Goal: Find specific page/section: Find specific page/section

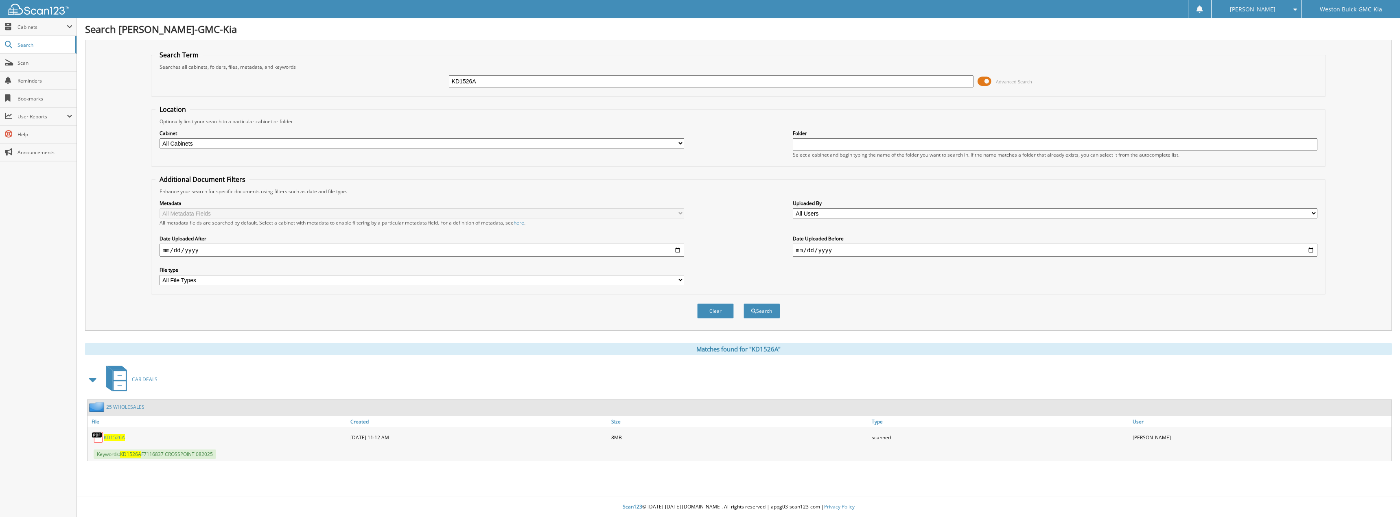
drag, startPoint x: 441, startPoint y: 85, endPoint x: 425, endPoint y: 84, distance: 16.0
click at [425, 84] on div "KD1526A Advanced Search" at bounding box center [738, 81] width 1166 height 22
type input "KD1541A"
click at [743, 304] on button "Search" at bounding box center [761, 311] width 37 height 15
click at [120, 439] on span "KD1541A" at bounding box center [114, 437] width 21 height 7
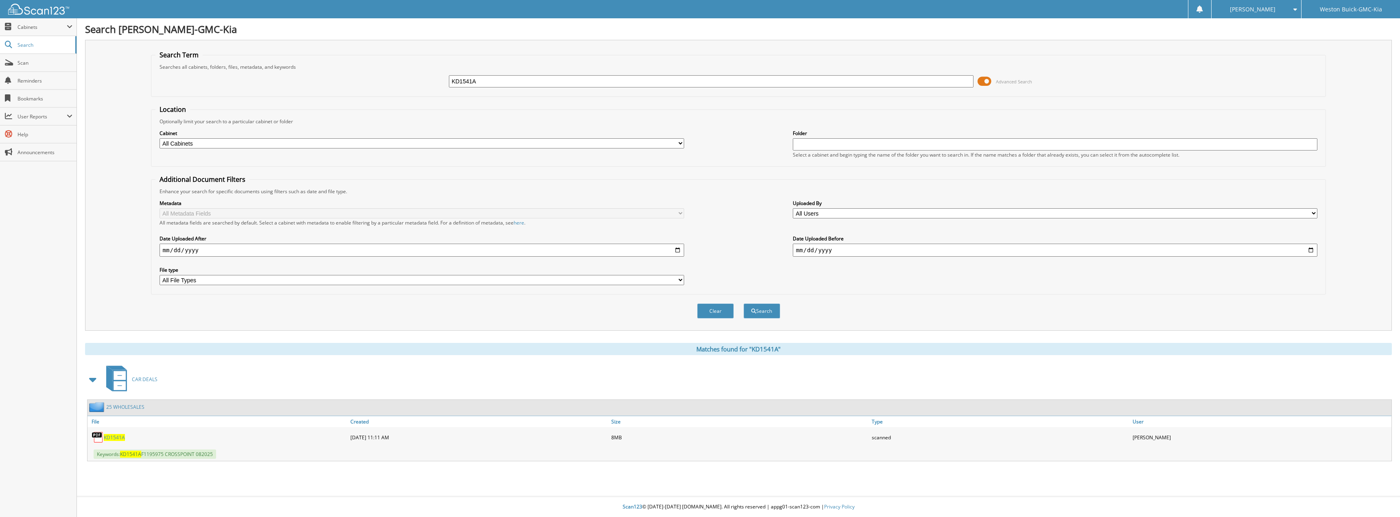
drag, startPoint x: 505, startPoint y: 83, endPoint x: 357, endPoint y: 78, distance: 147.8
click at [367, 74] on div "KD1541A Advanced Search" at bounding box center [738, 81] width 1166 height 22
type input "KD1553A"
click at [743, 304] on button "Search" at bounding box center [761, 311] width 37 height 15
click at [116, 439] on span "KD1553A" at bounding box center [114, 437] width 21 height 7
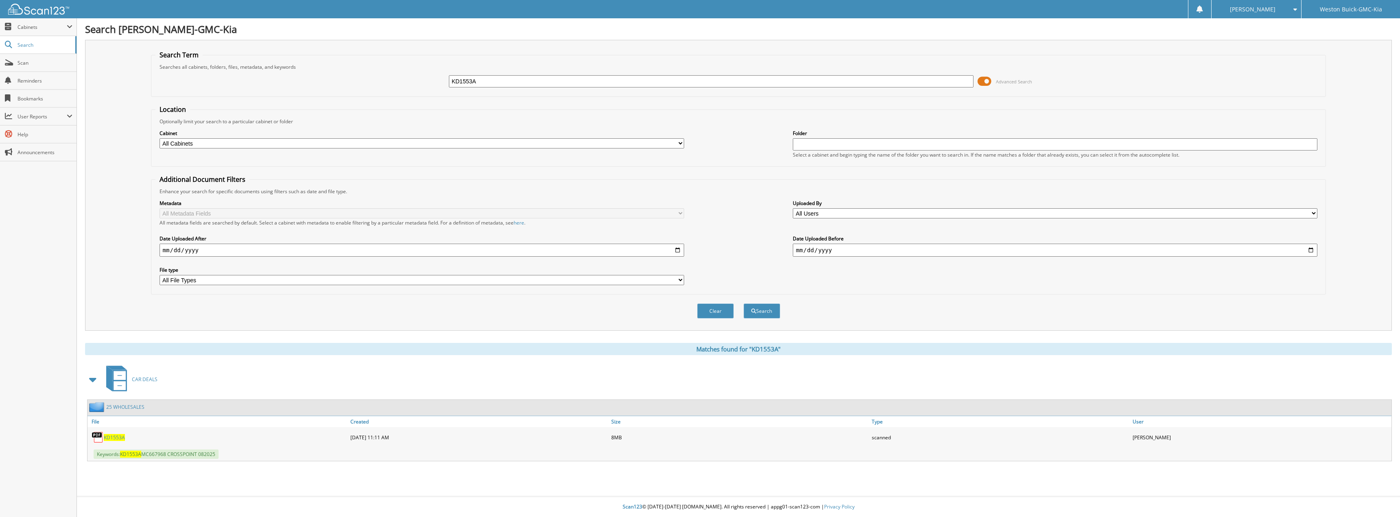
drag, startPoint x: 492, startPoint y: 83, endPoint x: 422, endPoint y: 83, distance: 69.6
click at [422, 83] on div "KD1553A Advanced Search" at bounding box center [738, 81] width 1166 height 22
type input "KD1578A"
click at [743, 304] on button "Search" at bounding box center [761, 311] width 37 height 15
click at [109, 439] on span "KD1578A" at bounding box center [114, 437] width 21 height 7
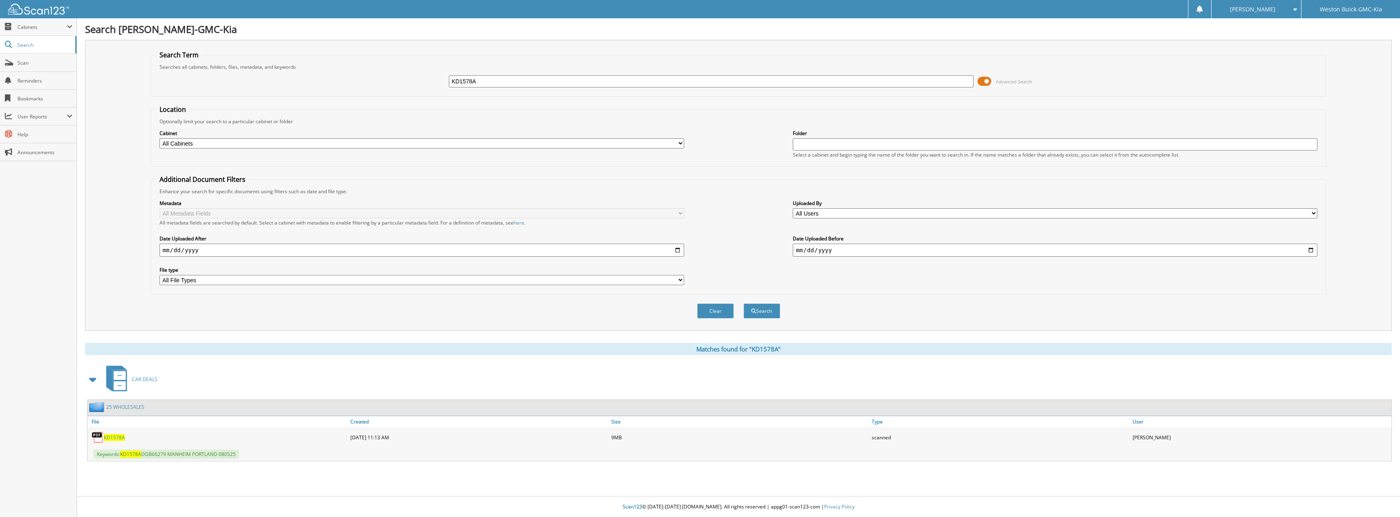
drag, startPoint x: 518, startPoint y: 83, endPoint x: 418, endPoint y: 84, distance: 100.1
click at [418, 84] on div "KD1578A Advanced Search" at bounding box center [738, 81] width 1166 height 22
type input "KD1585A"
click at [743, 304] on button "Search" at bounding box center [761, 311] width 37 height 15
drag, startPoint x: 116, startPoint y: 437, endPoint x: 123, endPoint y: 435, distance: 7.2
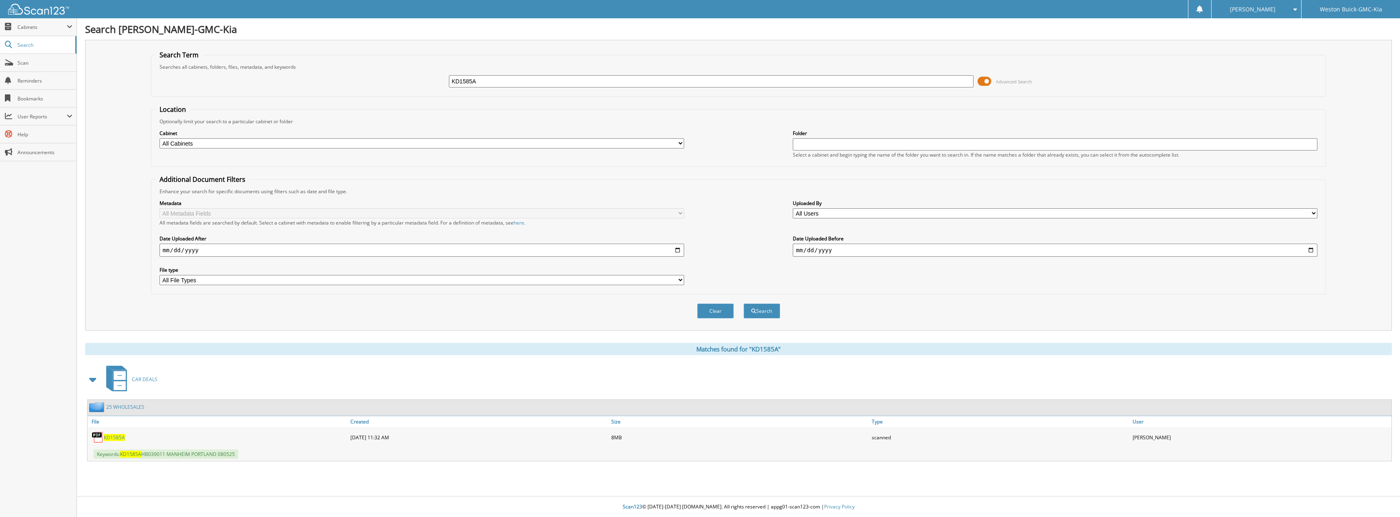
click at [117, 437] on span "KD1585A" at bounding box center [114, 437] width 21 height 7
drag, startPoint x: 493, startPoint y: 79, endPoint x: 411, endPoint y: 77, distance: 82.2
click at [411, 77] on div "KD1585A Advanced Search" at bounding box center [738, 81] width 1166 height 22
type input "KD1618A"
click at [743, 304] on button "Search" at bounding box center [761, 311] width 37 height 15
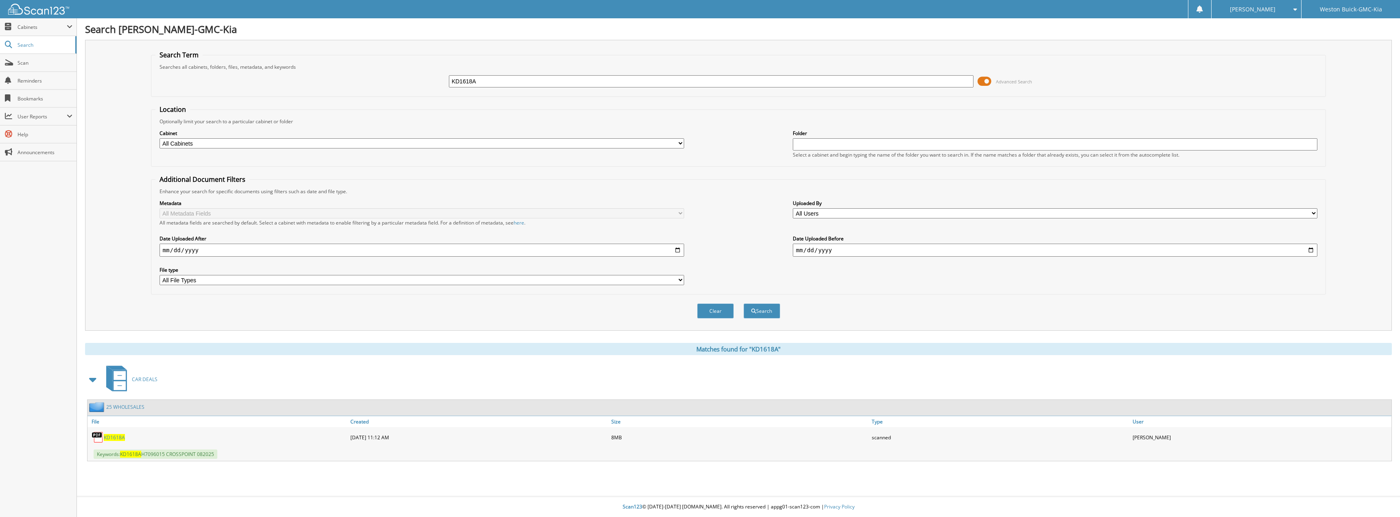
click at [110, 439] on span "KD1618A" at bounding box center [114, 437] width 21 height 7
drag, startPoint x: 492, startPoint y: 82, endPoint x: 381, endPoint y: 80, distance: 111.1
click at [381, 80] on div "KD1618A Advanced Search" at bounding box center [738, 81] width 1166 height 22
type input "KD1651A"
click at [743, 304] on button "Search" at bounding box center [761, 311] width 37 height 15
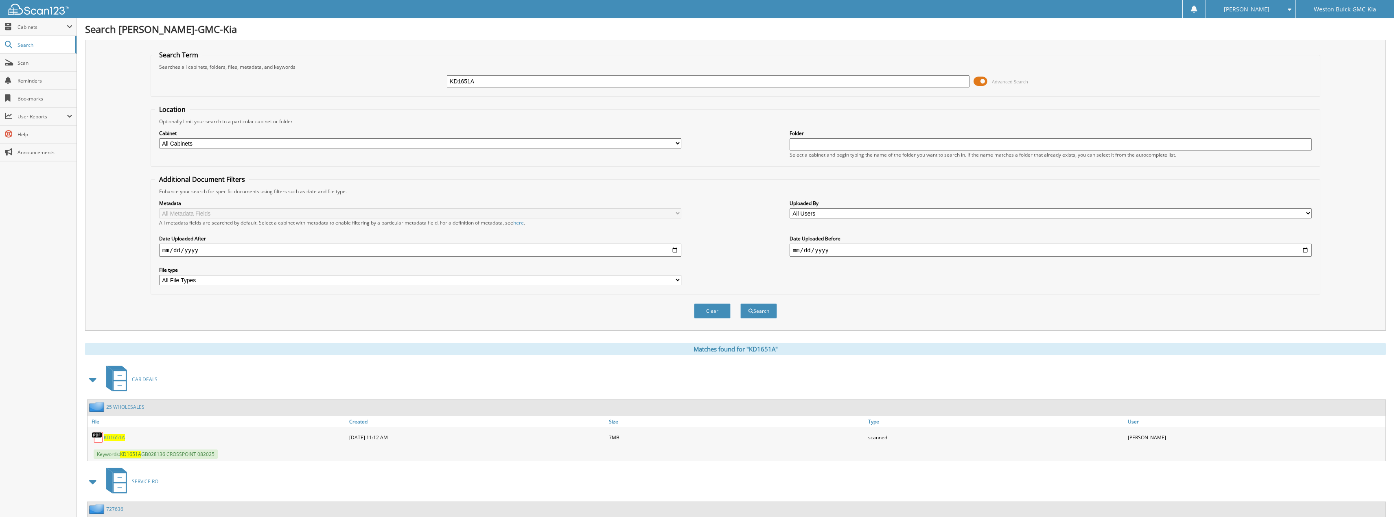
click at [115, 438] on span "KD1651A" at bounding box center [114, 437] width 21 height 7
drag, startPoint x: 489, startPoint y: 81, endPoint x: 377, endPoint y: 73, distance: 111.8
click at [398, 70] on fieldset "Search Term Searches all cabinets, folders, files, metadata, and keywords KD165…" at bounding box center [736, 73] width 1170 height 46
type input "KE0043A"
click at [740, 304] on button "Search" at bounding box center [758, 311] width 37 height 15
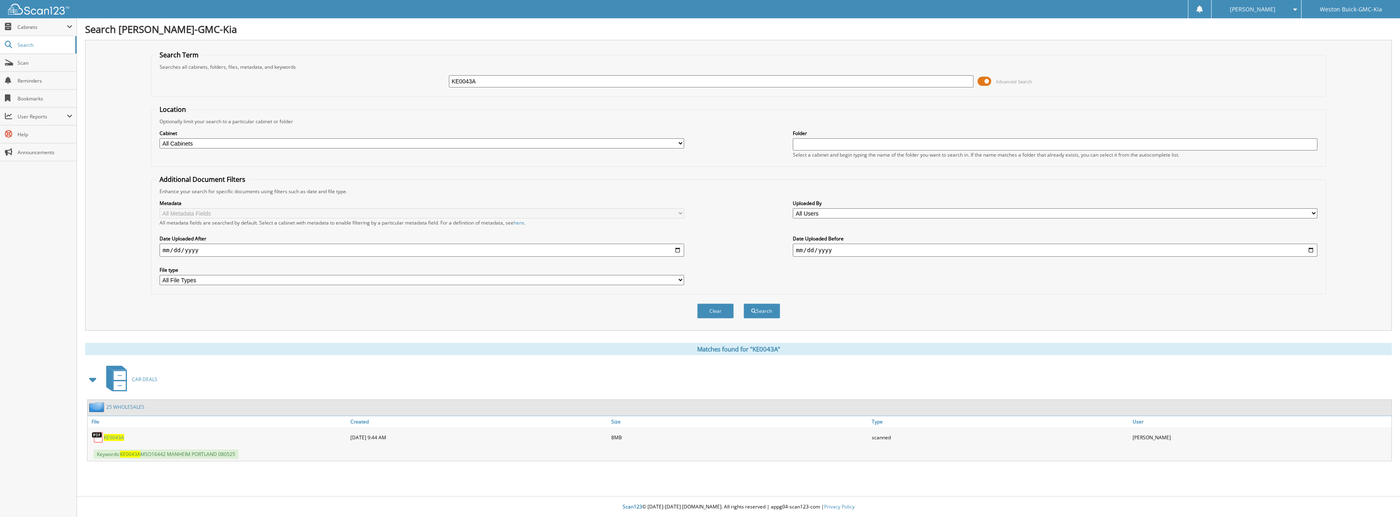
click at [113, 442] on div "KE0043A" at bounding box center [217, 437] width 261 height 16
click at [114, 438] on span "KE0043A" at bounding box center [114, 437] width 20 height 7
drag, startPoint x: 492, startPoint y: 84, endPoint x: 347, endPoint y: 78, distance: 145.4
click at [347, 78] on div "KE0043A Advanced Search" at bounding box center [738, 81] width 1166 height 22
type input "M0734A"
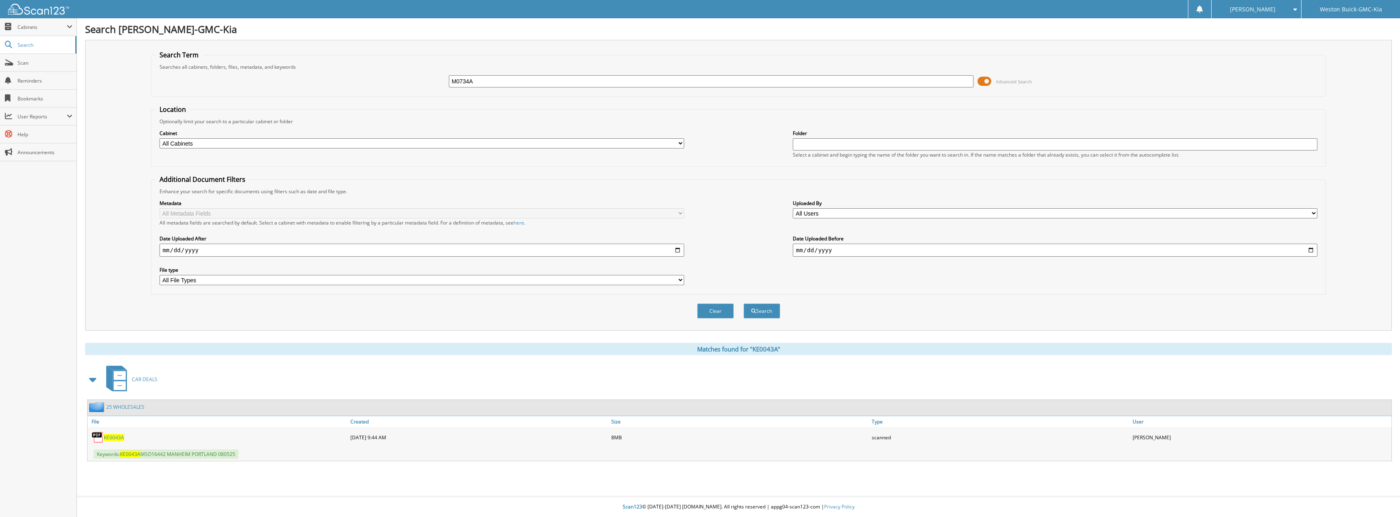
click at [743, 304] on button "Search" at bounding box center [761, 311] width 37 height 15
click at [115, 436] on span "M0734A" at bounding box center [113, 437] width 19 height 7
drag, startPoint x: 491, startPoint y: 86, endPoint x: 426, endPoint y: 74, distance: 66.6
click at [424, 83] on div "M0734A Advanced Search" at bounding box center [738, 81] width 1166 height 22
type input "P5336A"
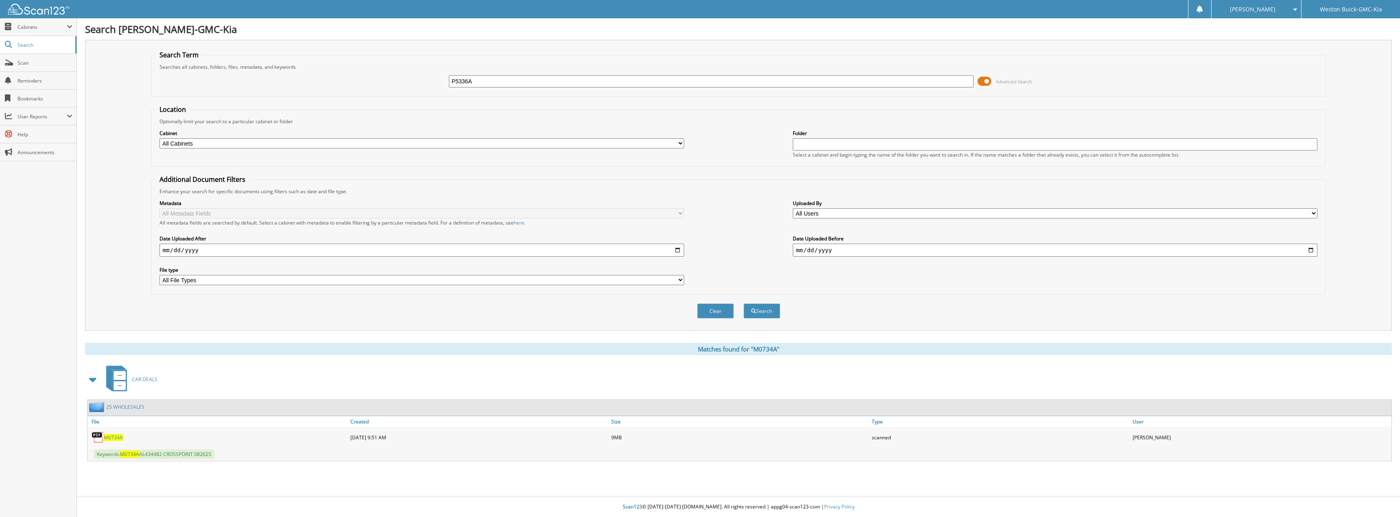
click at [743, 304] on button "Search" at bounding box center [761, 311] width 37 height 15
click at [117, 439] on span "P5336A" at bounding box center [112, 437] width 17 height 7
drag, startPoint x: 491, startPoint y: 81, endPoint x: 407, endPoint y: 81, distance: 83.8
click at [408, 82] on div "P5336A Advanced Search" at bounding box center [738, 81] width 1166 height 22
type input "P5350"
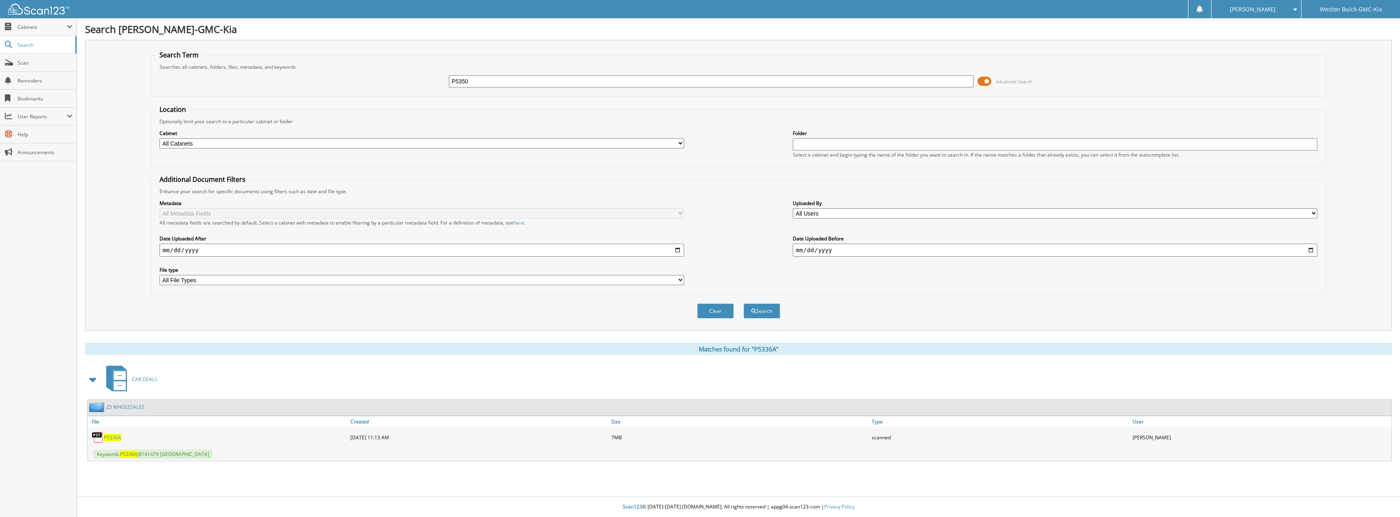
click at [743, 304] on button "Search" at bounding box center [761, 311] width 37 height 15
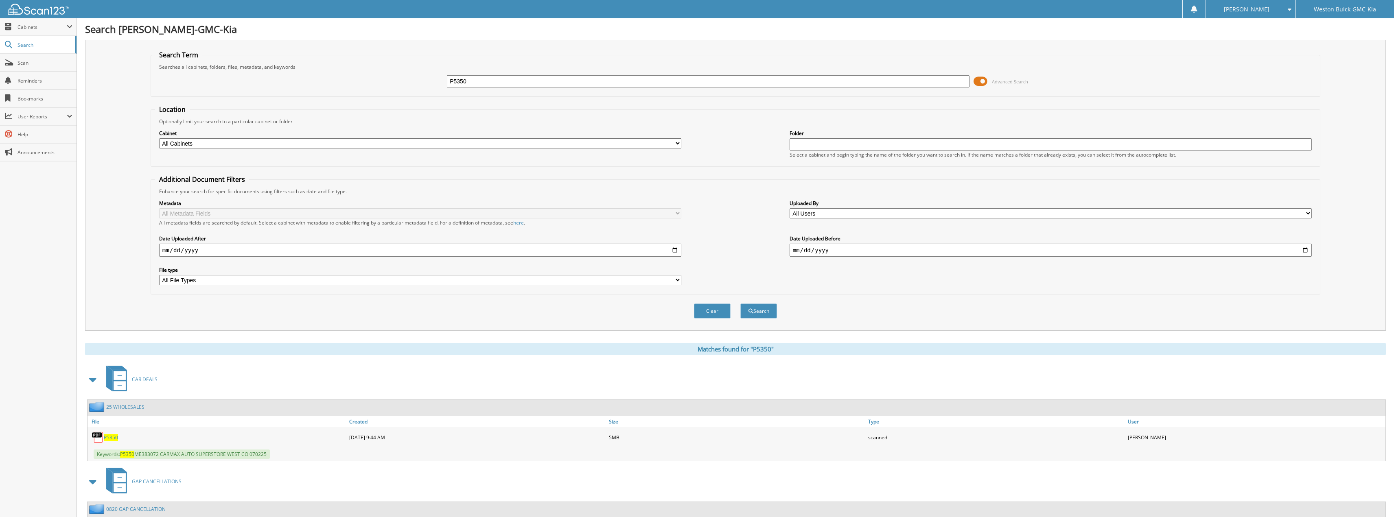
click at [111, 439] on span "P5350" at bounding box center [111, 437] width 14 height 7
drag, startPoint x: 485, startPoint y: 82, endPoint x: 370, endPoint y: 76, distance: 116.1
click at [373, 77] on div "P5350 Advanced Search" at bounding box center [735, 81] width 1161 height 22
type input "P5351"
click at [740, 304] on button "Search" at bounding box center [758, 311] width 37 height 15
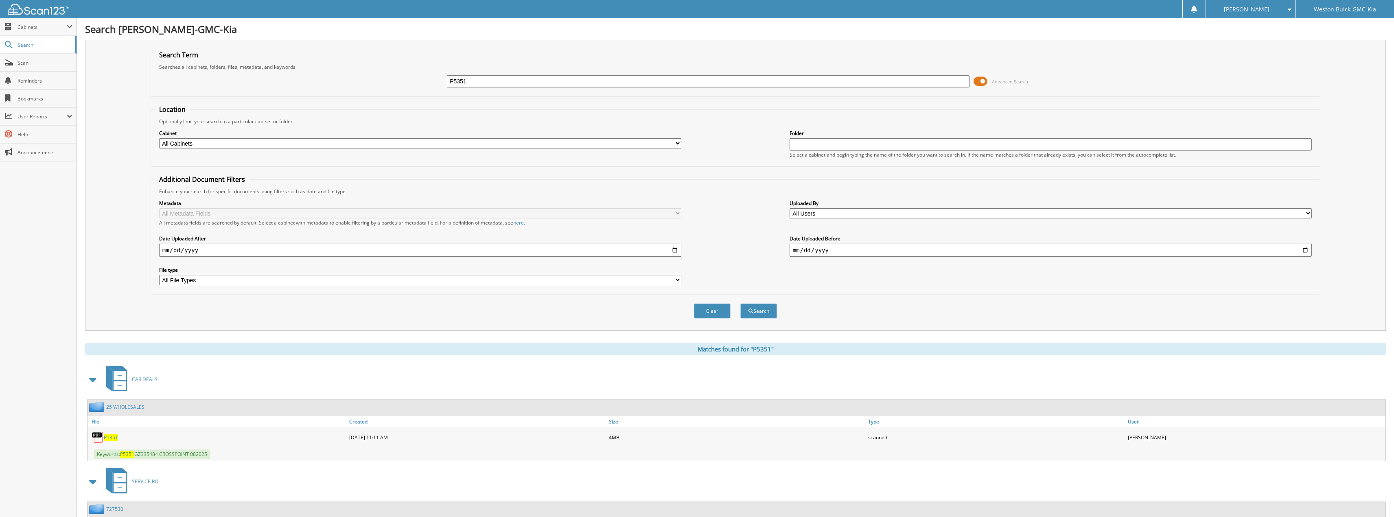
click at [114, 437] on span "P5351" at bounding box center [111, 437] width 14 height 7
drag, startPoint x: 483, startPoint y: 80, endPoint x: 351, endPoint y: 74, distance: 132.8
click at [351, 74] on div "P5351 Advanced Search" at bounding box center [735, 81] width 1161 height 22
type input "P5355"
click at [740, 304] on button "Search" at bounding box center [758, 311] width 37 height 15
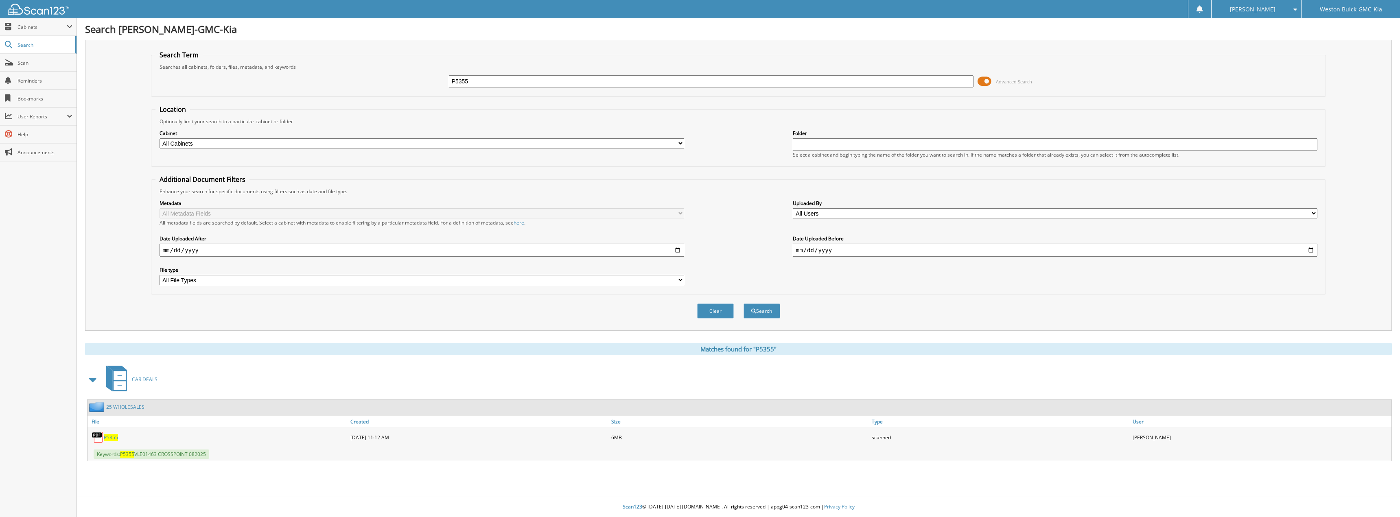
click at [112, 439] on span "P5355" at bounding box center [111, 437] width 14 height 7
drag, startPoint x: 479, startPoint y: 83, endPoint x: 419, endPoint y: 83, distance: 59.8
click at [419, 83] on div "P5355 Advanced Search" at bounding box center [738, 81] width 1166 height 22
type input "P5357"
click at [743, 304] on button "Search" at bounding box center [761, 311] width 37 height 15
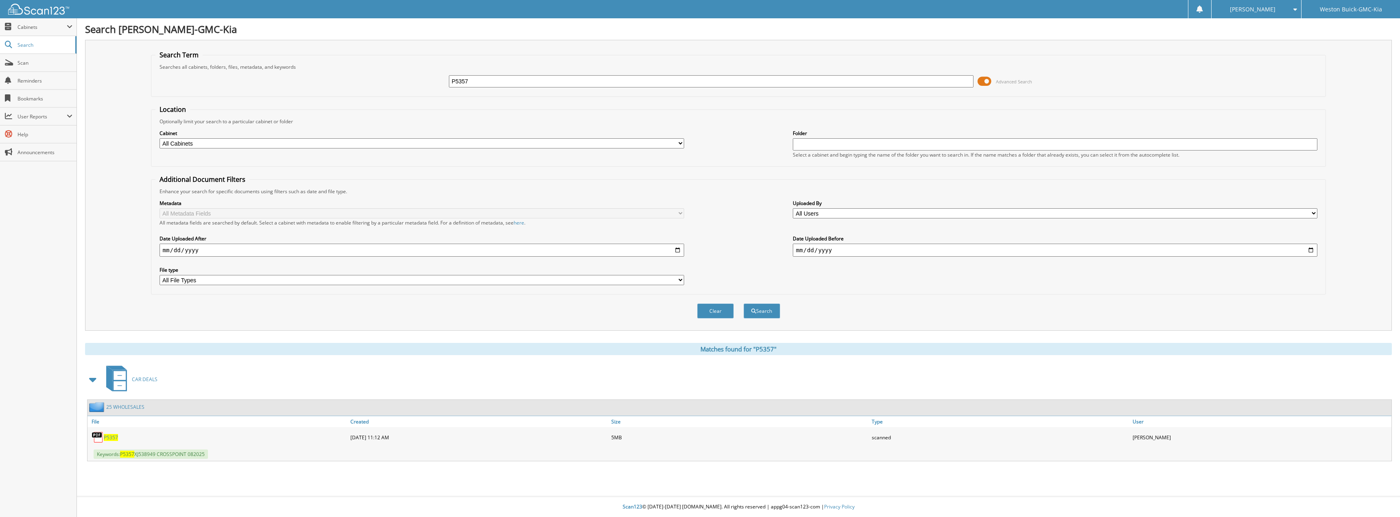
click at [113, 438] on span "P5357" at bounding box center [111, 437] width 14 height 7
drag, startPoint x: 472, startPoint y: 80, endPoint x: 416, endPoint y: 68, distance: 56.9
click at [416, 68] on fieldset "Search Term Searches all cabinets, folders, files, metadata, and keywords P5357…" at bounding box center [738, 73] width 1175 height 46
type input "P5358"
click at [743, 304] on button "Search" at bounding box center [761, 311] width 37 height 15
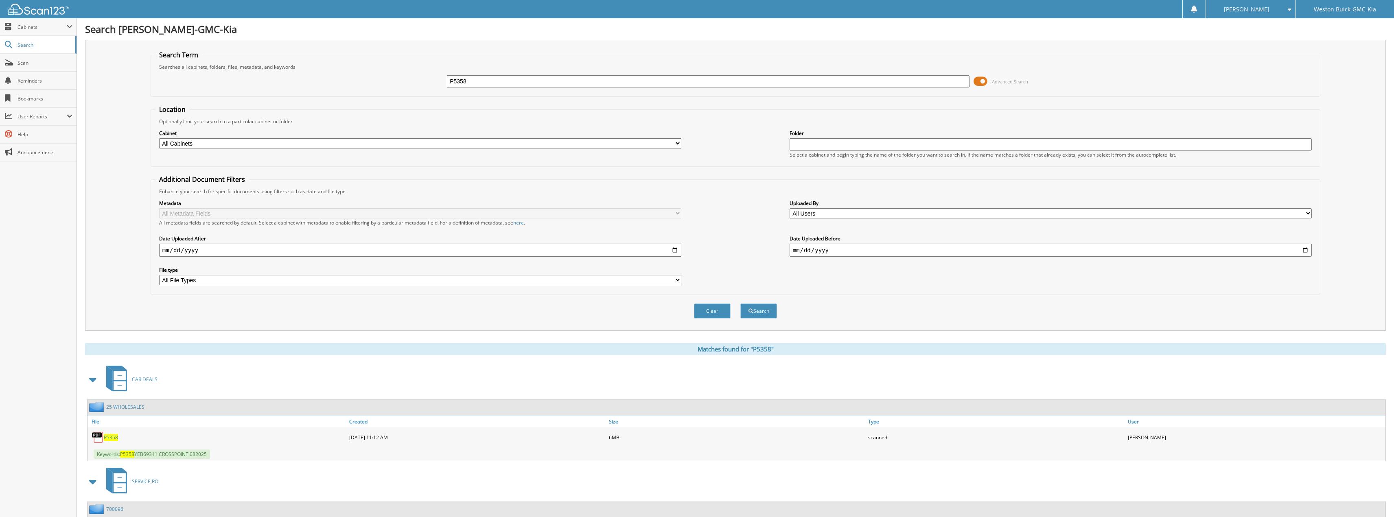
click at [109, 437] on span "P5358" at bounding box center [111, 437] width 14 height 7
drag, startPoint x: 482, startPoint y: 81, endPoint x: 448, endPoint y: 81, distance: 33.4
click at [448, 81] on input "P5358" at bounding box center [708, 81] width 523 height 12
type input "AR0482"
click at [740, 304] on button "Search" at bounding box center [758, 311] width 37 height 15
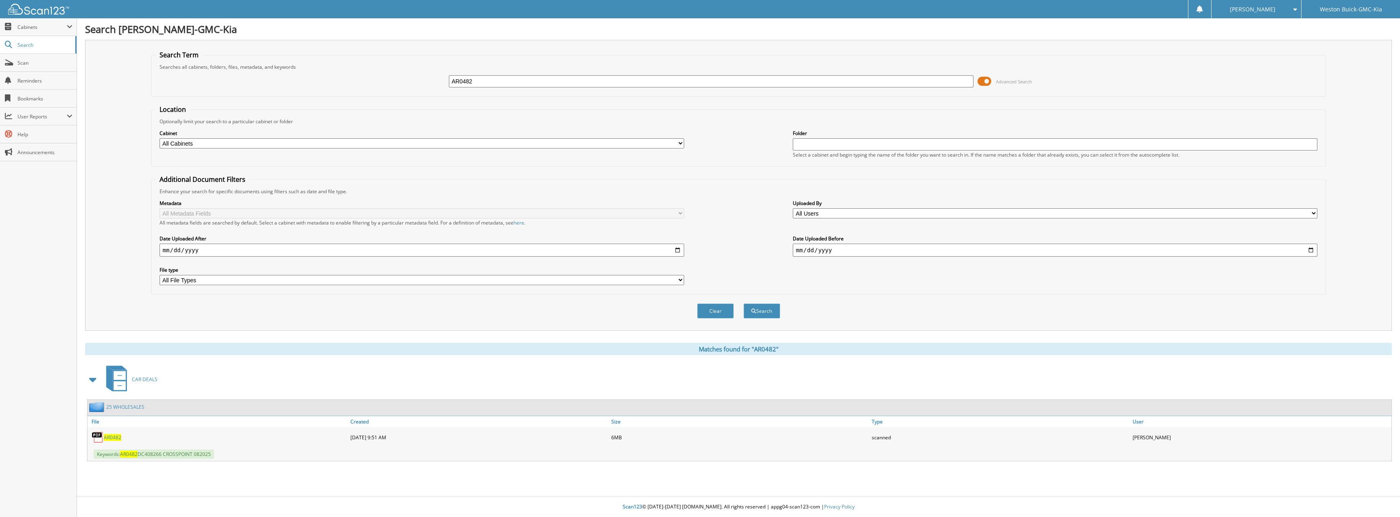
click at [112, 437] on span "AR0482" at bounding box center [112, 437] width 17 height 7
drag, startPoint x: 474, startPoint y: 83, endPoint x: 400, endPoint y: 83, distance: 74.5
click at [400, 83] on div "AR0482 Advanced Search" at bounding box center [738, 81] width 1166 height 22
type input "AR0483"
click at [743, 304] on button "Search" at bounding box center [761, 311] width 37 height 15
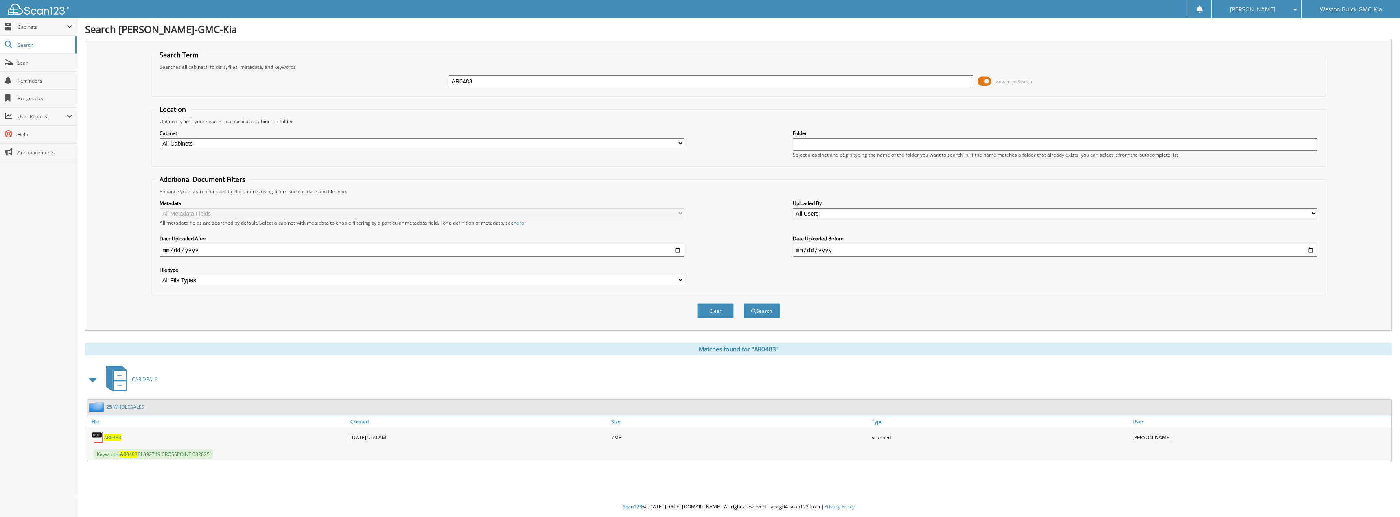
click at [115, 439] on span "AR0483" at bounding box center [112, 437] width 17 height 7
drag, startPoint x: 494, startPoint y: 81, endPoint x: 396, endPoint y: 83, distance: 97.7
click at [398, 83] on div "AR0483 Advanced Search" at bounding box center [738, 81] width 1166 height 22
type input "BD0026B"
click at [743, 304] on button "Search" at bounding box center [761, 311] width 37 height 15
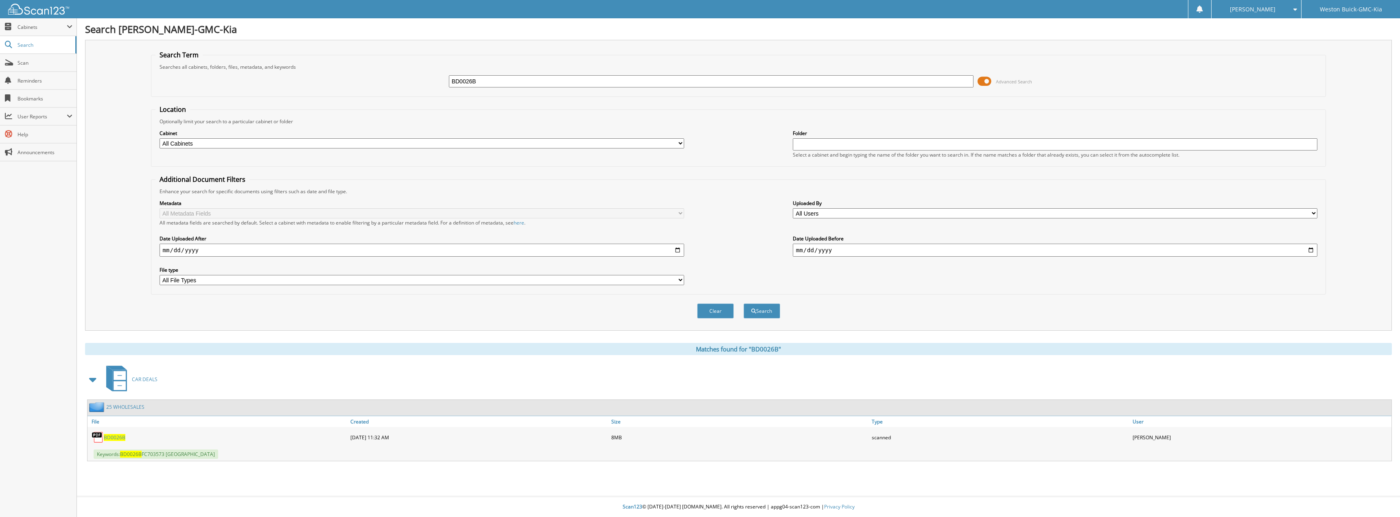
click at [110, 441] on span "BD0026B" at bounding box center [115, 437] width 22 height 7
drag, startPoint x: 488, startPoint y: 81, endPoint x: 401, endPoint y: 83, distance: 86.3
click at [401, 83] on div "BD0026B Advanced Search" at bounding box center [738, 81] width 1166 height 22
type input "BD0091A"
click at [743, 304] on button "Search" at bounding box center [761, 311] width 37 height 15
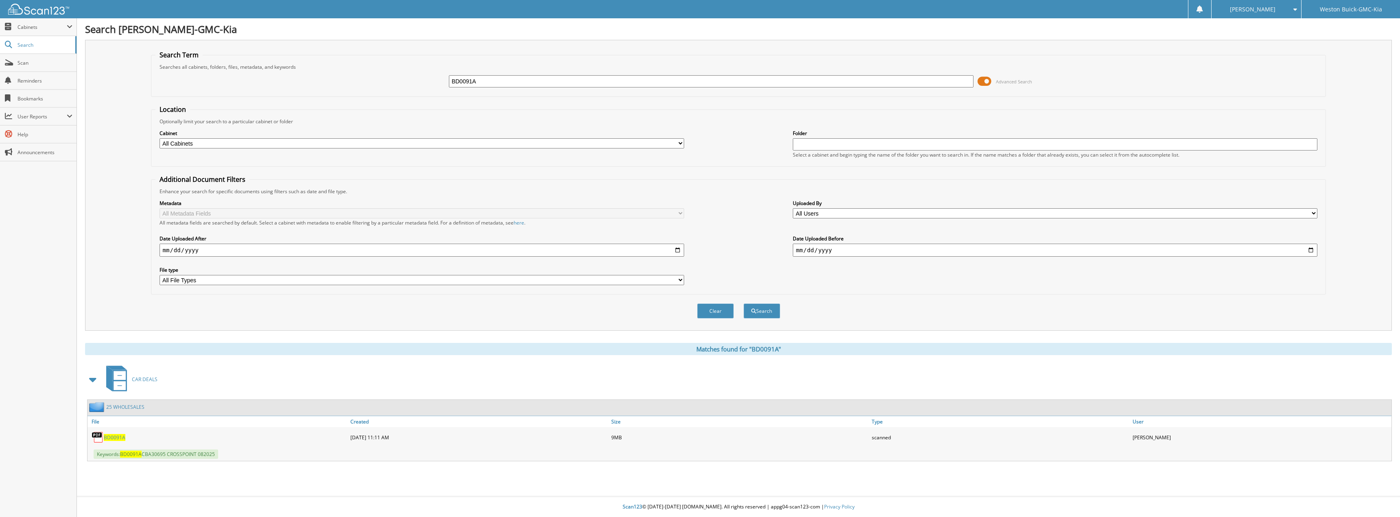
click at [120, 439] on span "BD0091A" at bounding box center [115, 437] width 22 height 7
drag, startPoint x: 485, startPoint y: 83, endPoint x: 388, endPoint y: 85, distance: 96.9
click at [393, 83] on div "BD0091A Advanced Search" at bounding box center [738, 81] width 1166 height 22
type input "GD0062B"
click at [743, 304] on button "Search" at bounding box center [761, 311] width 37 height 15
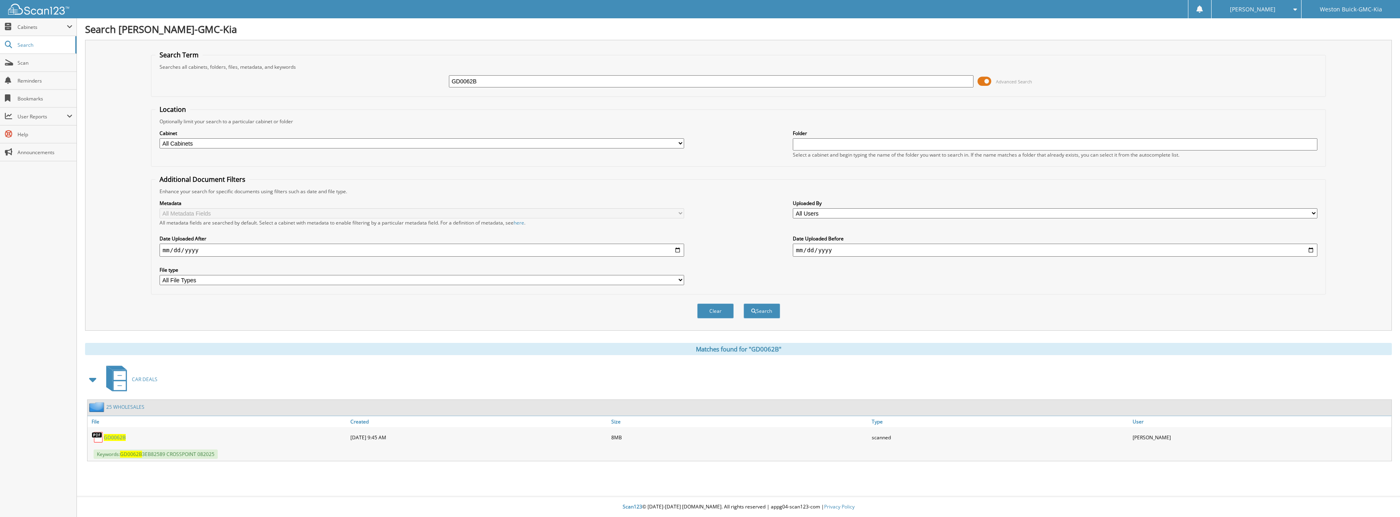
click at [116, 439] on span "GD0062B" at bounding box center [115, 437] width 22 height 7
drag, startPoint x: 446, startPoint y: 79, endPoint x: 388, endPoint y: 70, distance: 58.5
click at [392, 76] on div "GD0062B Advanced Search" at bounding box center [738, 81] width 1166 height 22
type input "GD0454A"
click at [743, 304] on button "Search" at bounding box center [761, 311] width 37 height 15
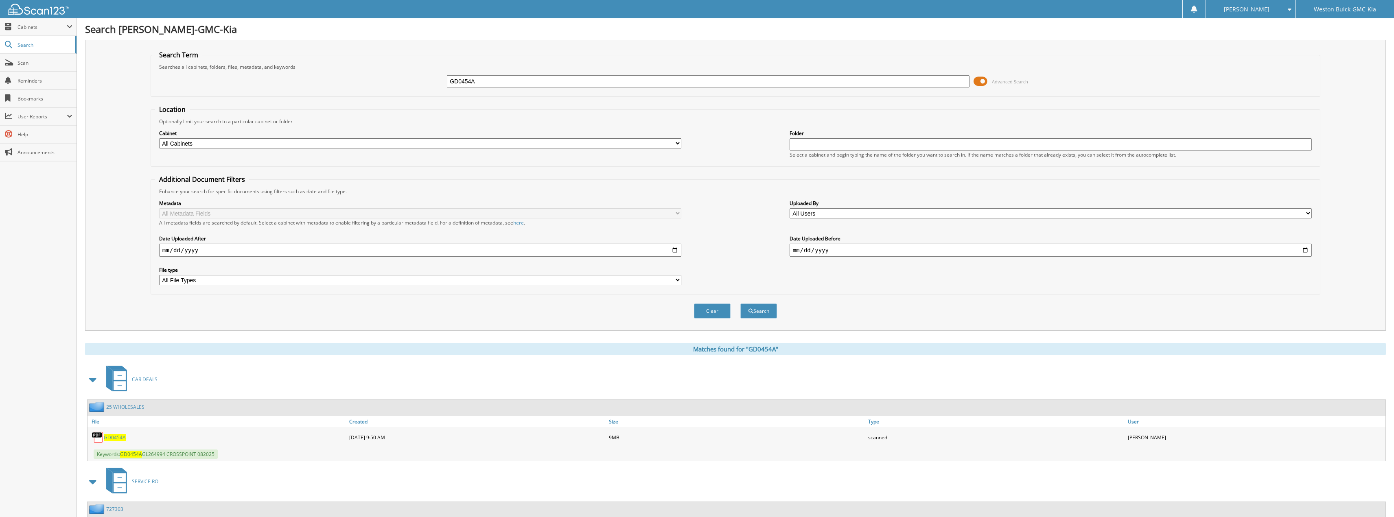
click at [117, 440] on span "GD0454A" at bounding box center [115, 437] width 22 height 7
drag, startPoint x: 503, startPoint y: 84, endPoint x: 391, endPoint y: 81, distance: 111.1
click at [395, 81] on div "GD0454A Advanced Search" at bounding box center [735, 81] width 1161 height 22
type input "GD0615B"
click at [740, 304] on button "Search" at bounding box center [758, 311] width 37 height 15
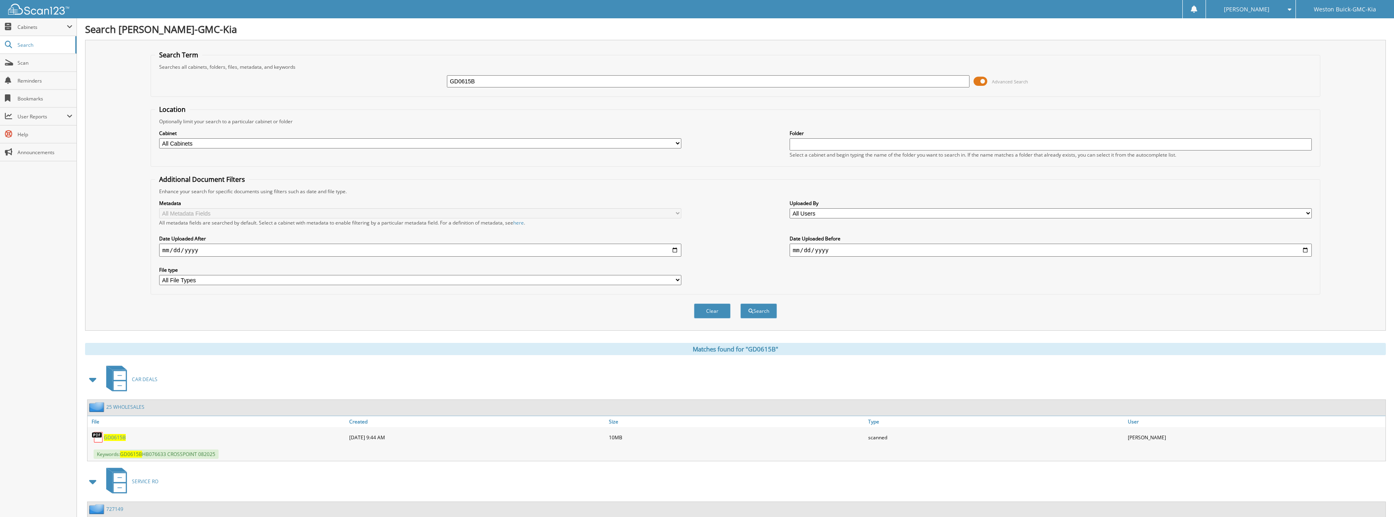
click at [120, 438] on span "GD0615B" at bounding box center [115, 437] width 22 height 7
drag, startPoint x: 503, startPoint y: 78, endPoint x: 369, endPoint y: 77, distance: 133.9
click at [369, 77] on div "GD0615B Advanced Search" at bounding box center [735, 81] width 1161 height 22
type input "GD0717B"
click at [740, 304] on button "Search" at bounding box center [758, 311] width 37 height 15
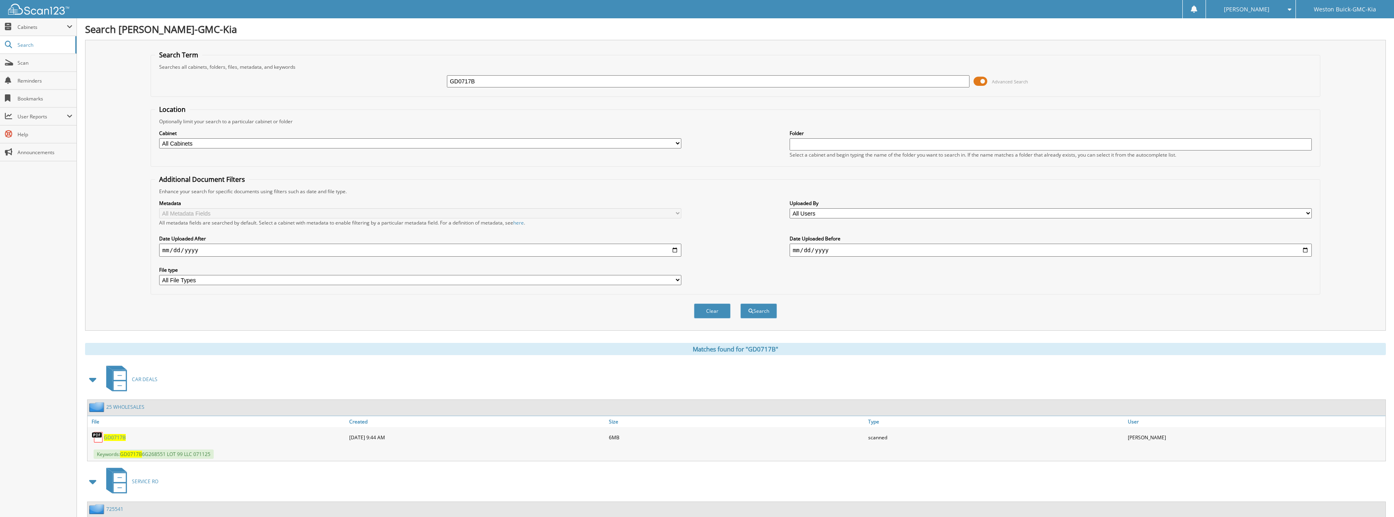
click at [117, 439] on span "GD0717B" at bounding box center [115, 437] width 22 height 7
drag, startPoint x: 497, startPoint y: 82, endPoint x: 367, endPoint y: 69, distance: 131.3
click at [384, 73] on div "GD0717B Advanced Search" at bounding box center [735, 81] width 1161 height 22
type input "GD0784A"
click at [740, 304] on button "Search" at bounding box center [758, 311] width 37 height 15
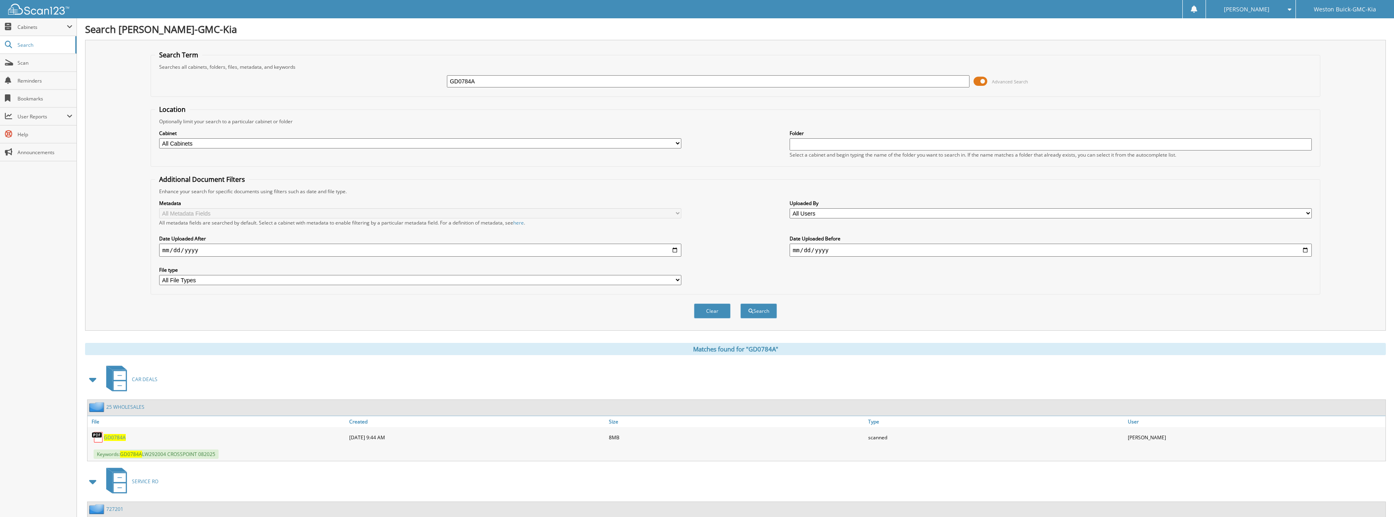
click at [121, 440] on span "GD0784A" at bounding box center [115, 437] width 22 height 7
drag, startPoint x: 350, startPoint y: 86, endPoint x: 338, endPoint y: 83, distance: 12.2
click at [335, 86] on div "GD0784A Advanced Search" at bounding box center [735, 81] width 1161 height 22
type input "GD0839B"
click at [740, 304] on button "Search" at bounding box center [758, 311] width 37 height 15
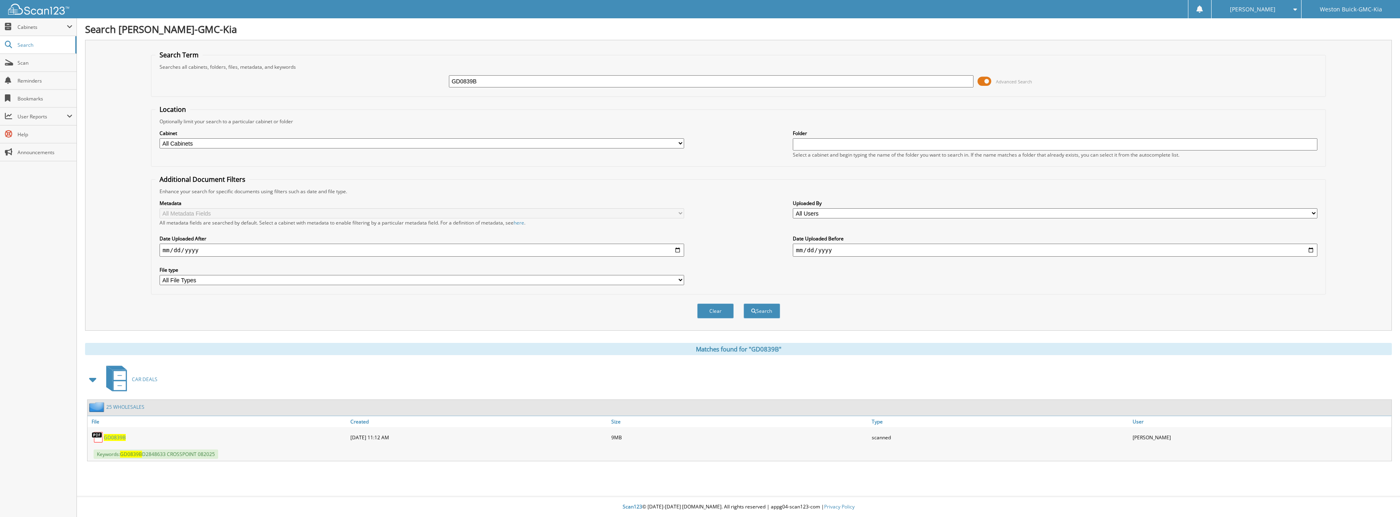
click at [116, 438] on span "GD0839B" at bounding box center [115, 437] width 22 height 7
click at [48, 65] on span "Scan" at bounding box center [44, 62] width 55 height 7
